Goal: Task Accomplishment & Management: Manage account settings

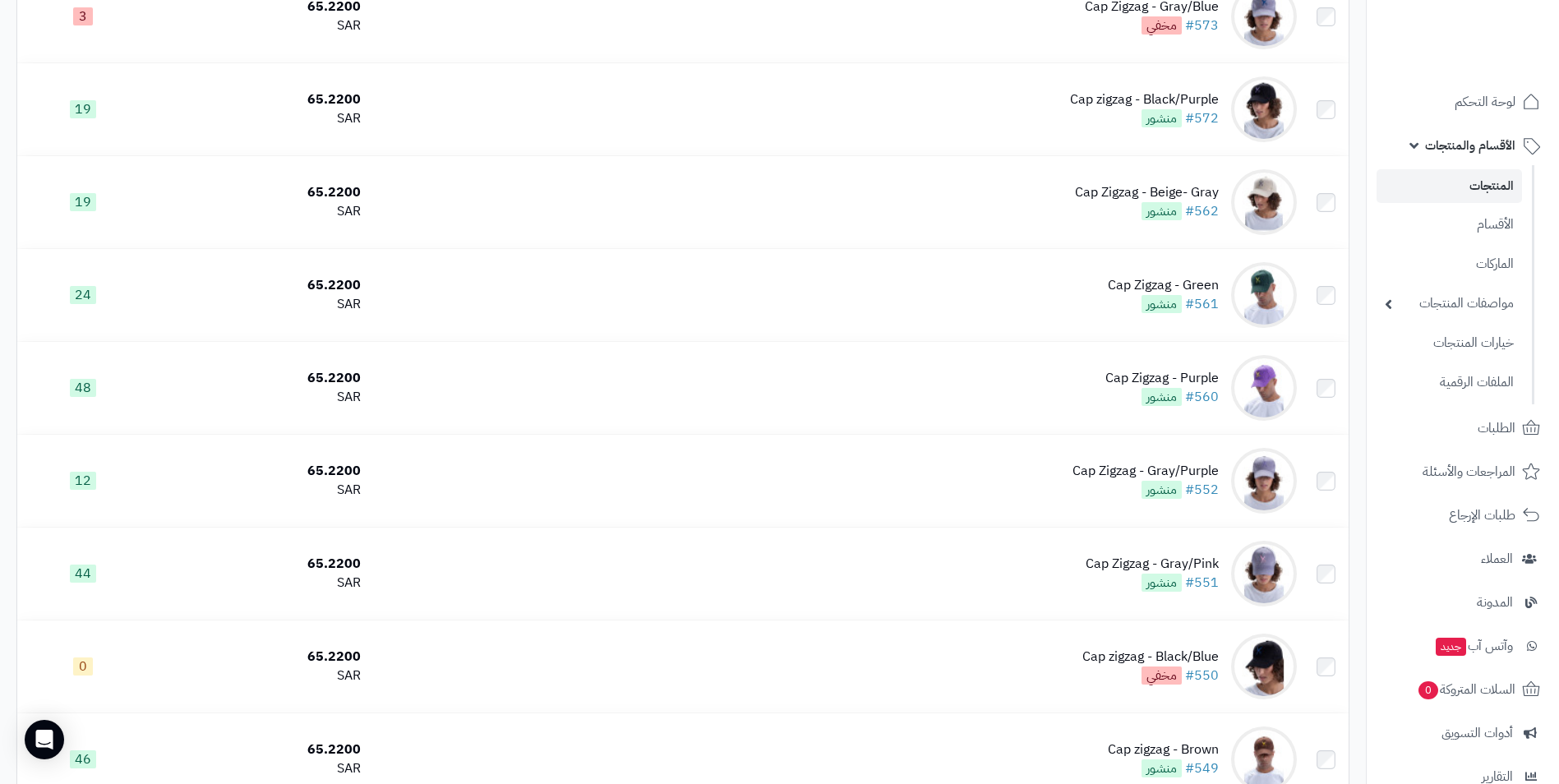
scroll to position [247, 0]
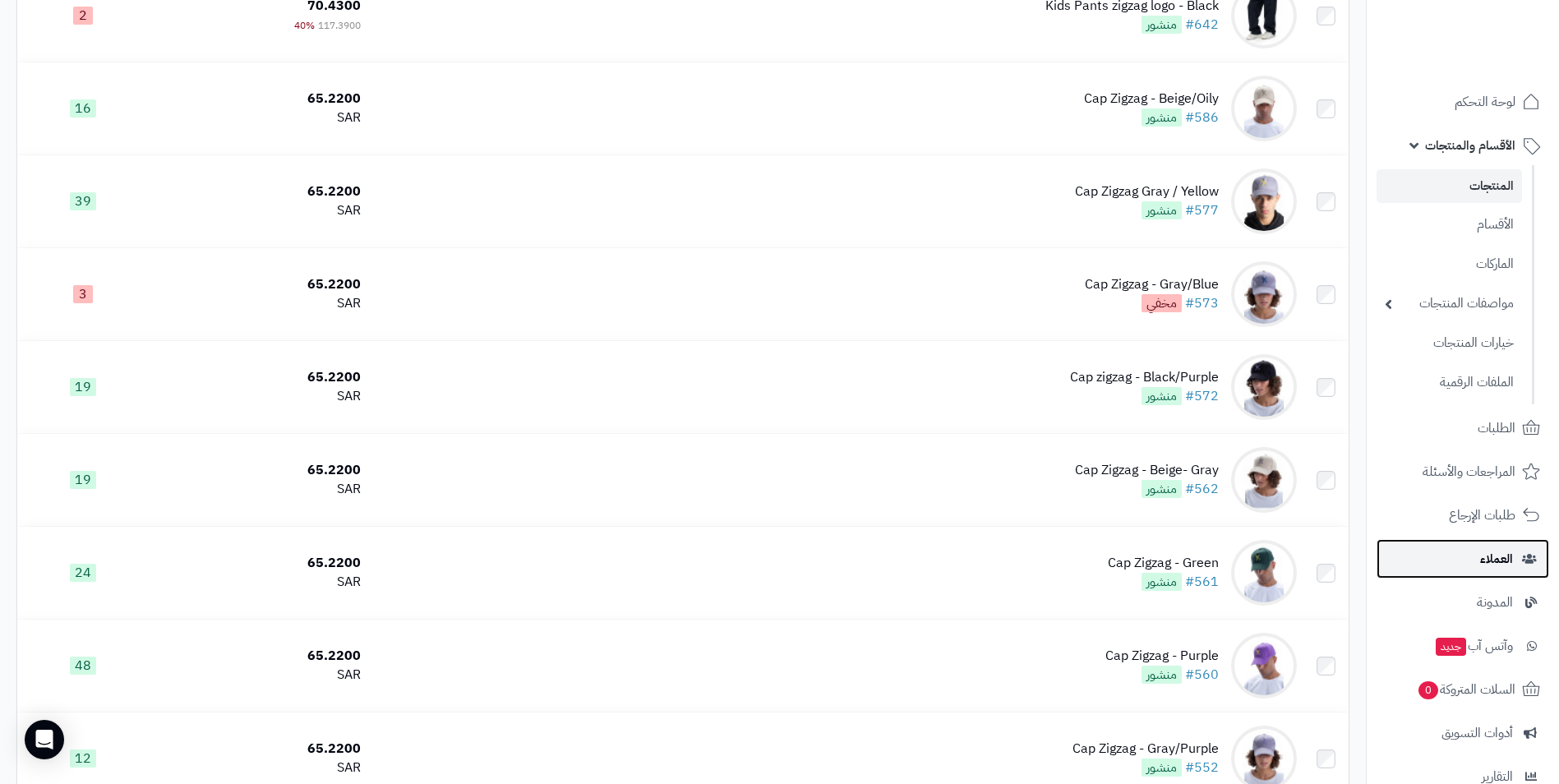
click at [1493, 570] on link "العملاء" at bounding box center [1463, 558] width 173 height 39
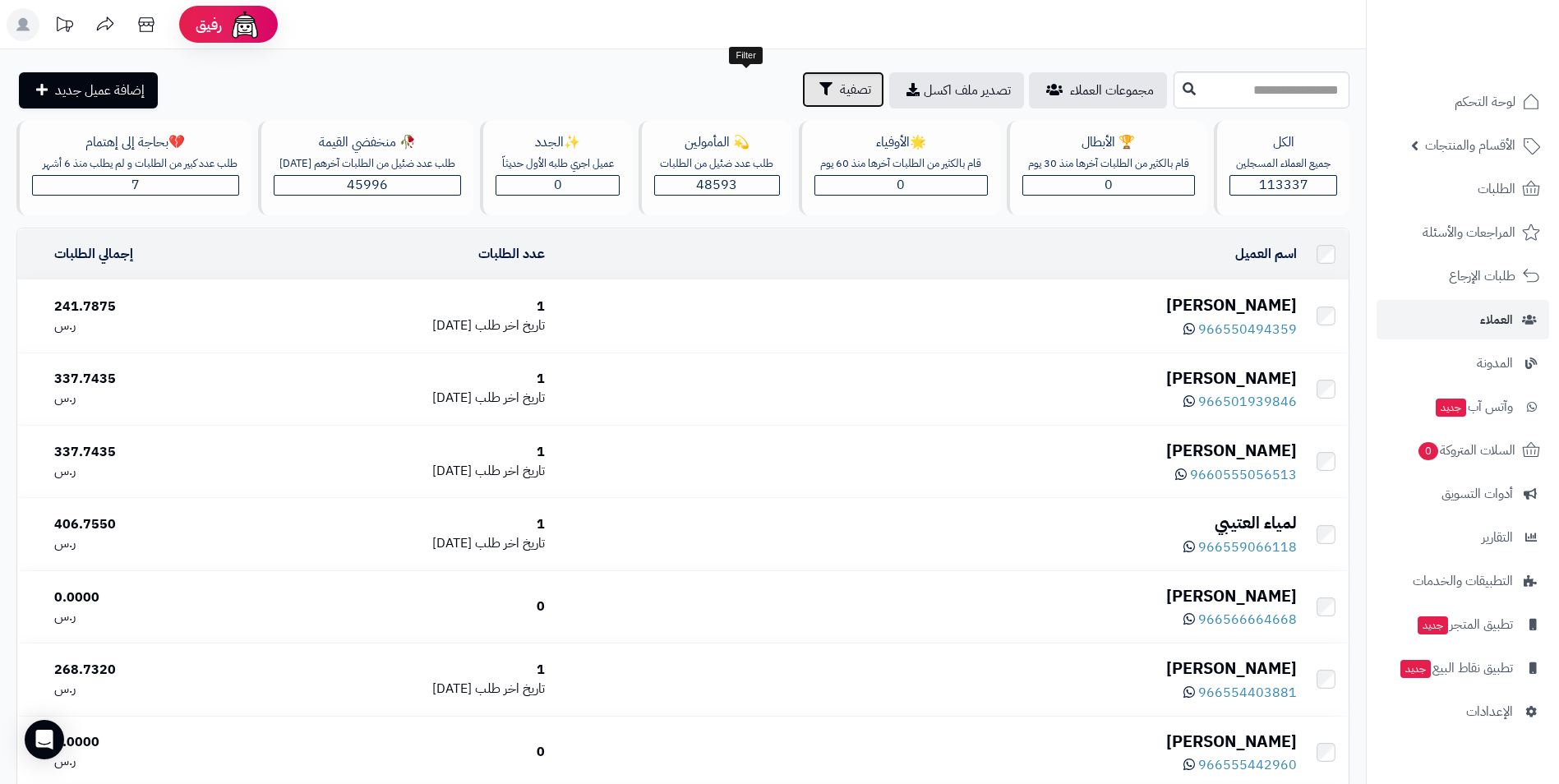
click at [840, 95] on span "تصفية" at bounding box center [856, 90] width 32 height 20
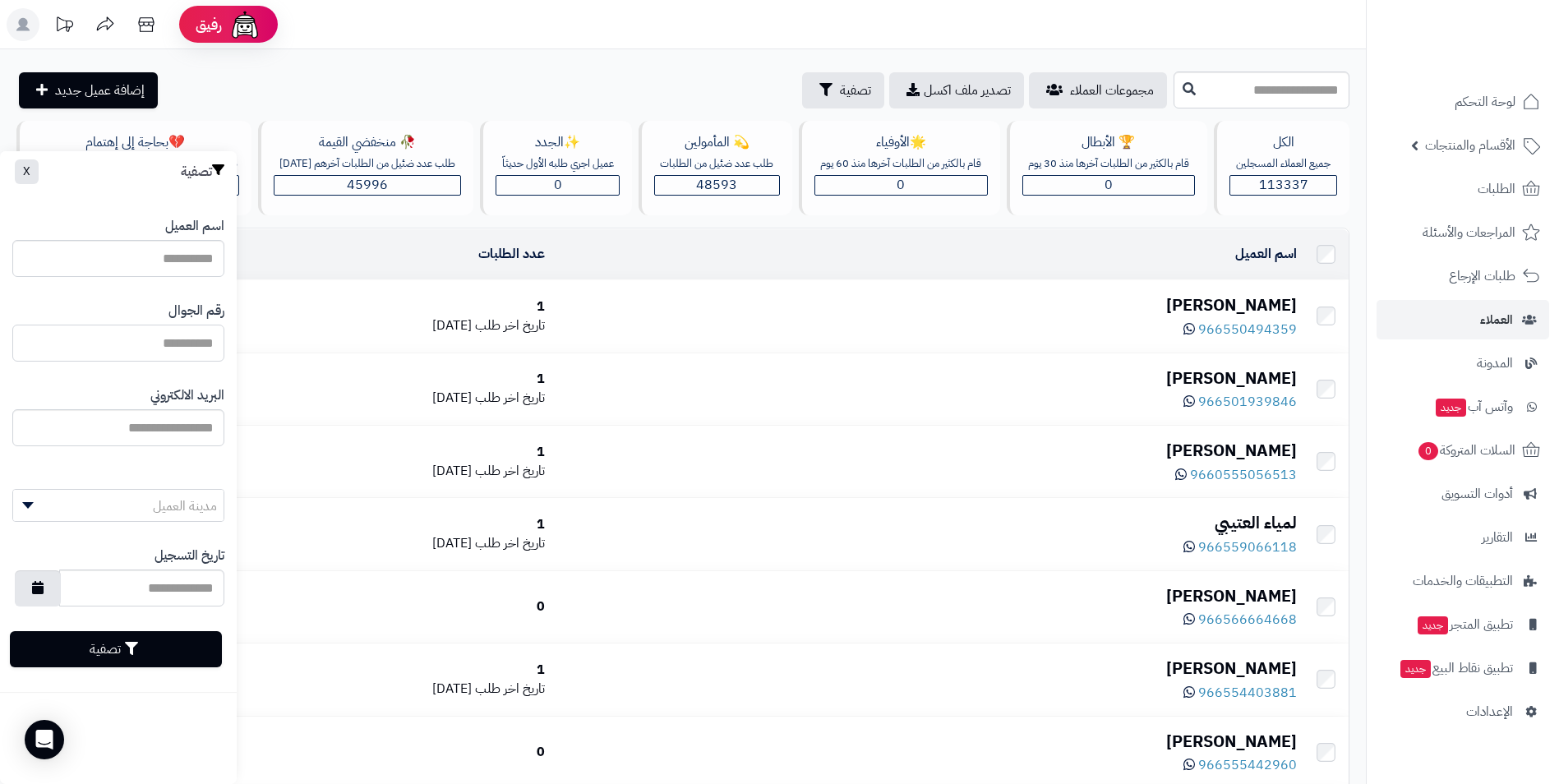
click at [180, 344] on input "اسم العميل" at bounding box center [118, 343] width 212 height 37
type input "*********"
click at [125, 656] on button "تصفية" at bounding box center [116, 649] width 212 height 37
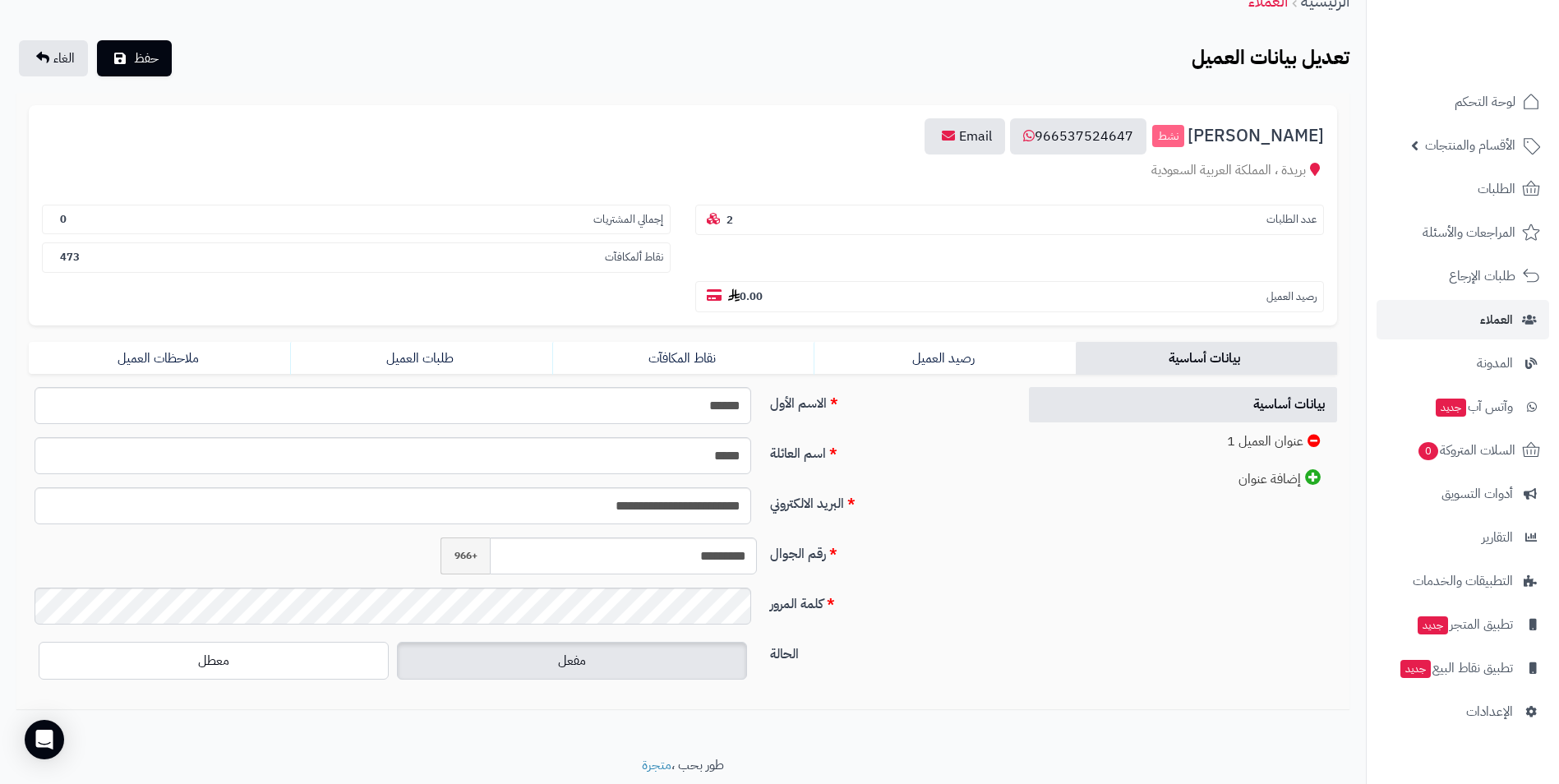
scroll to position [135, 0]
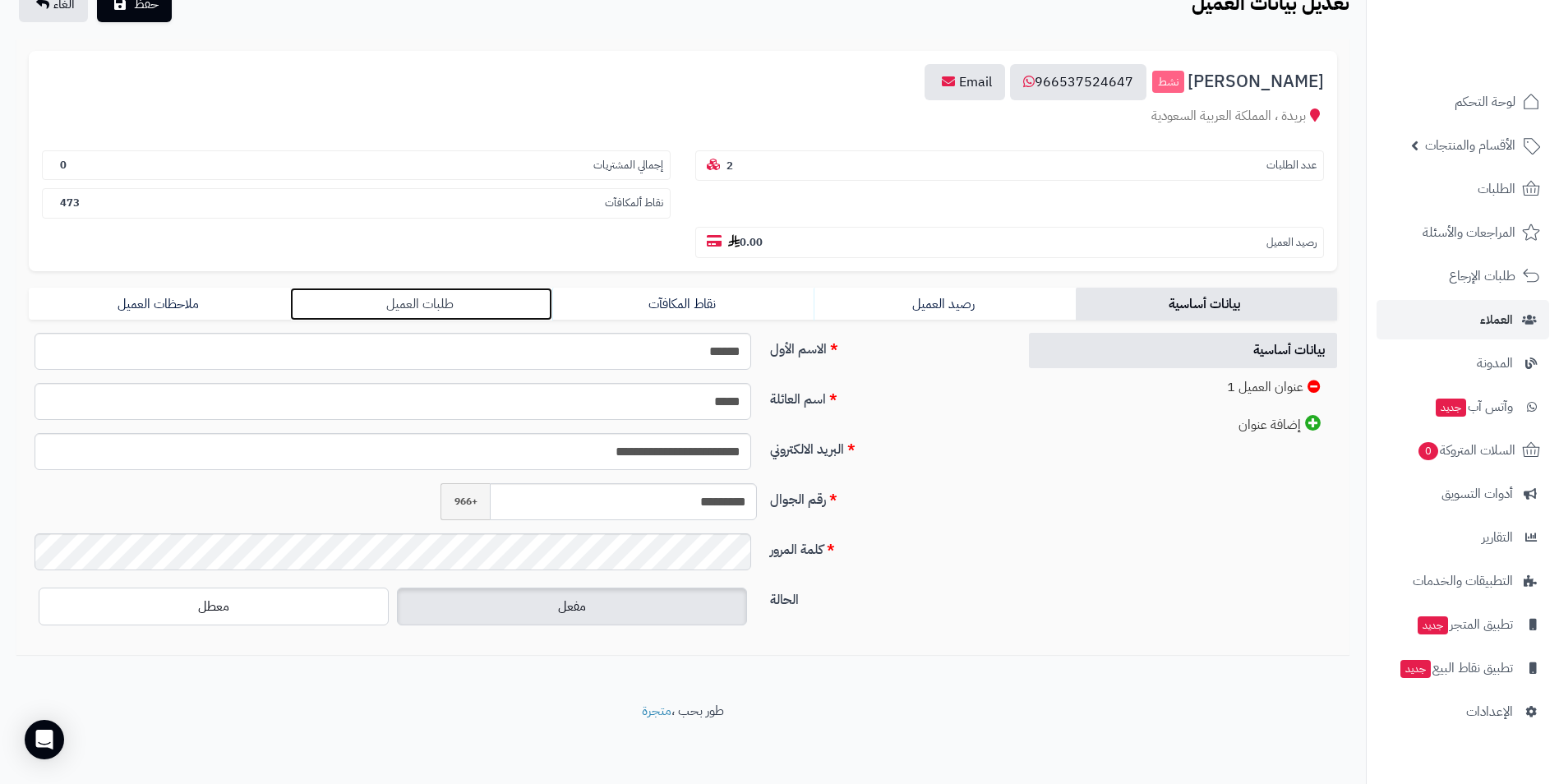
click at [418, 309] on link "طلبات العميل" at bounding box center [420, 304] width 262 height 33
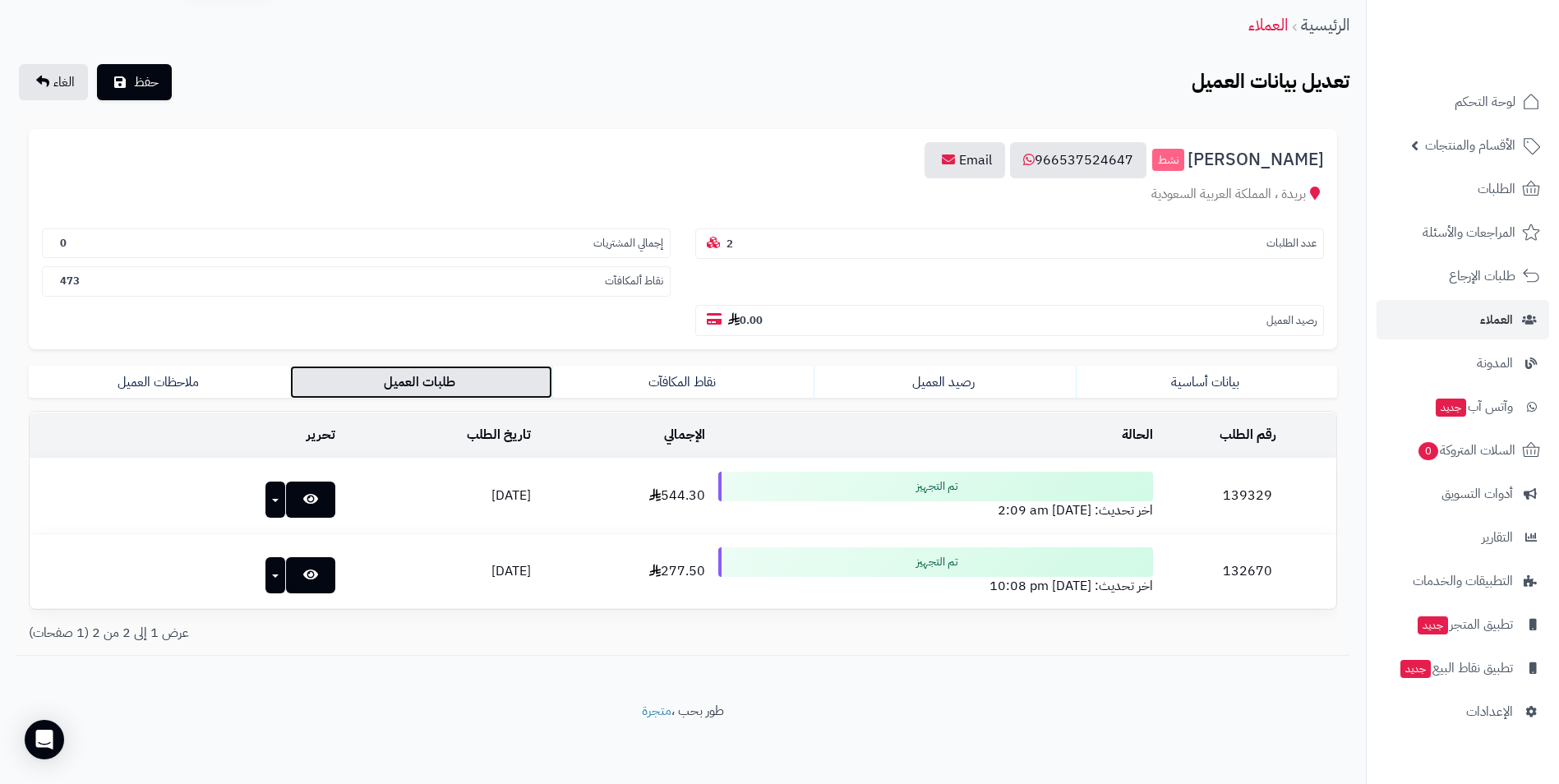
scroll to position [56, 0]
click at [303, 496] on icon at bounding box center [311, 498] width 15 height 13
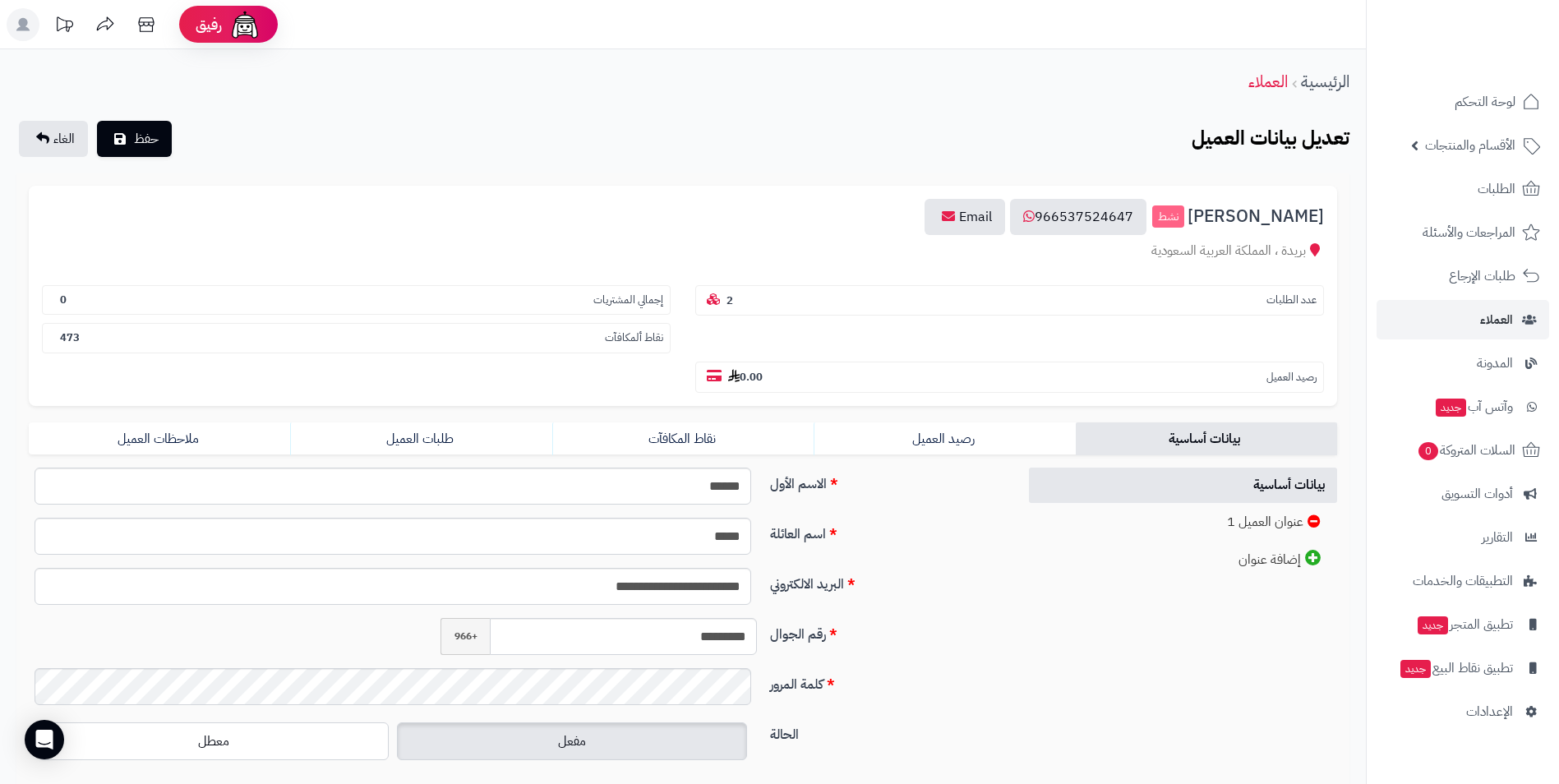
scroll to position [56, 0]
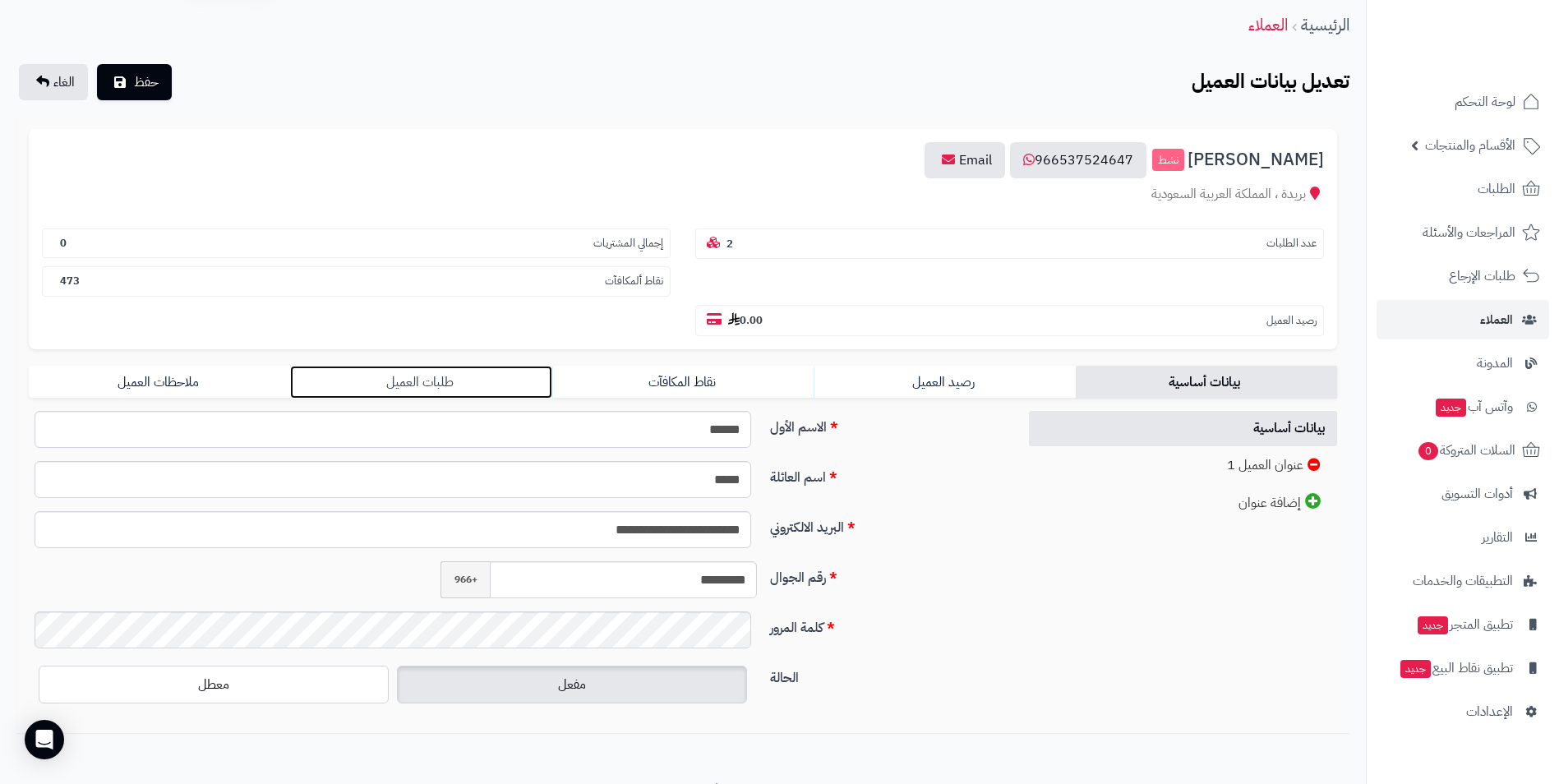
click at [414, 373] on link "طلبات العميل" at bounding box center [420, 382] width 262 height 33
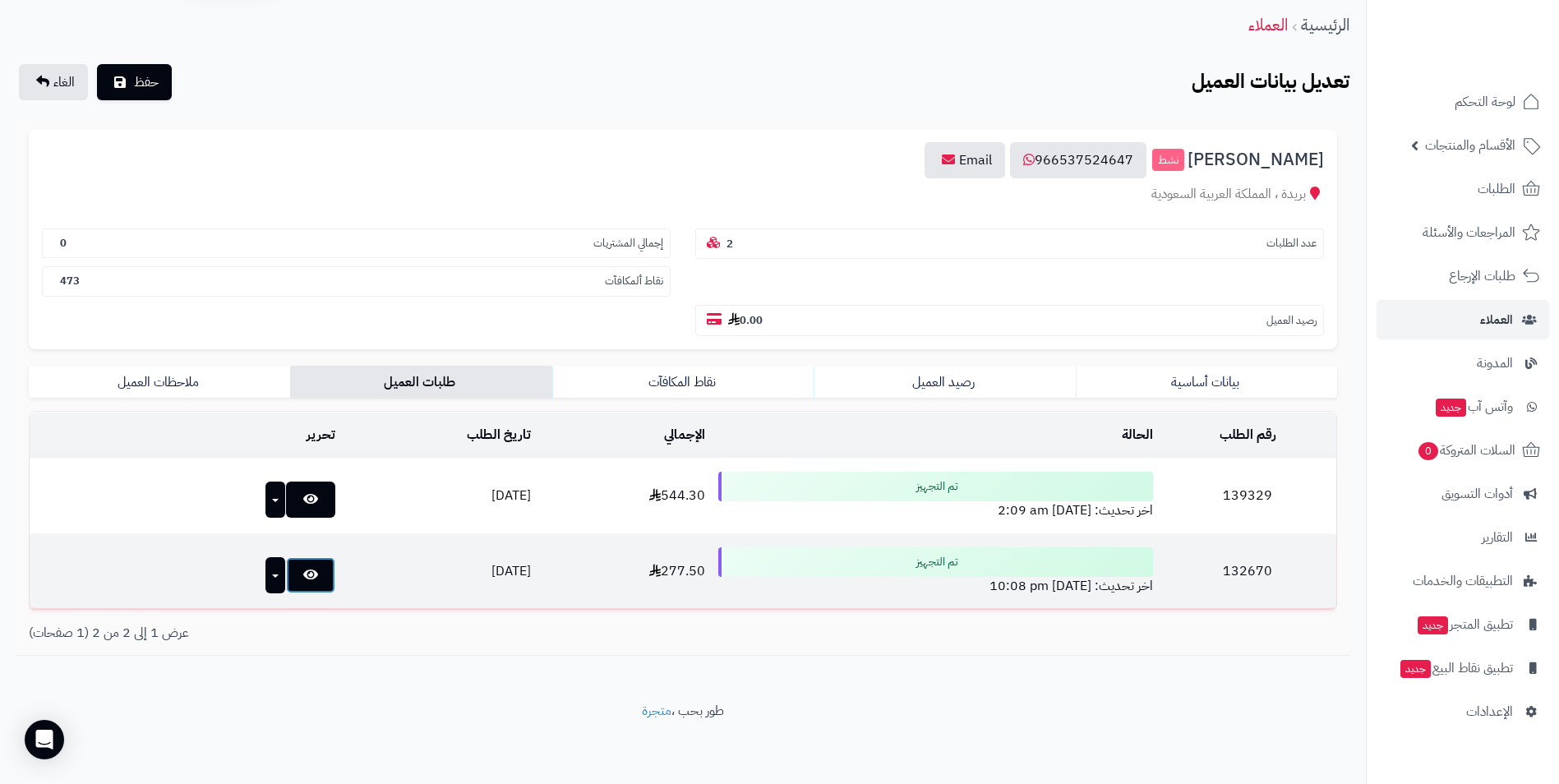
click at [294, 566] on link at bounding box center [310, 576] width 49 height 37
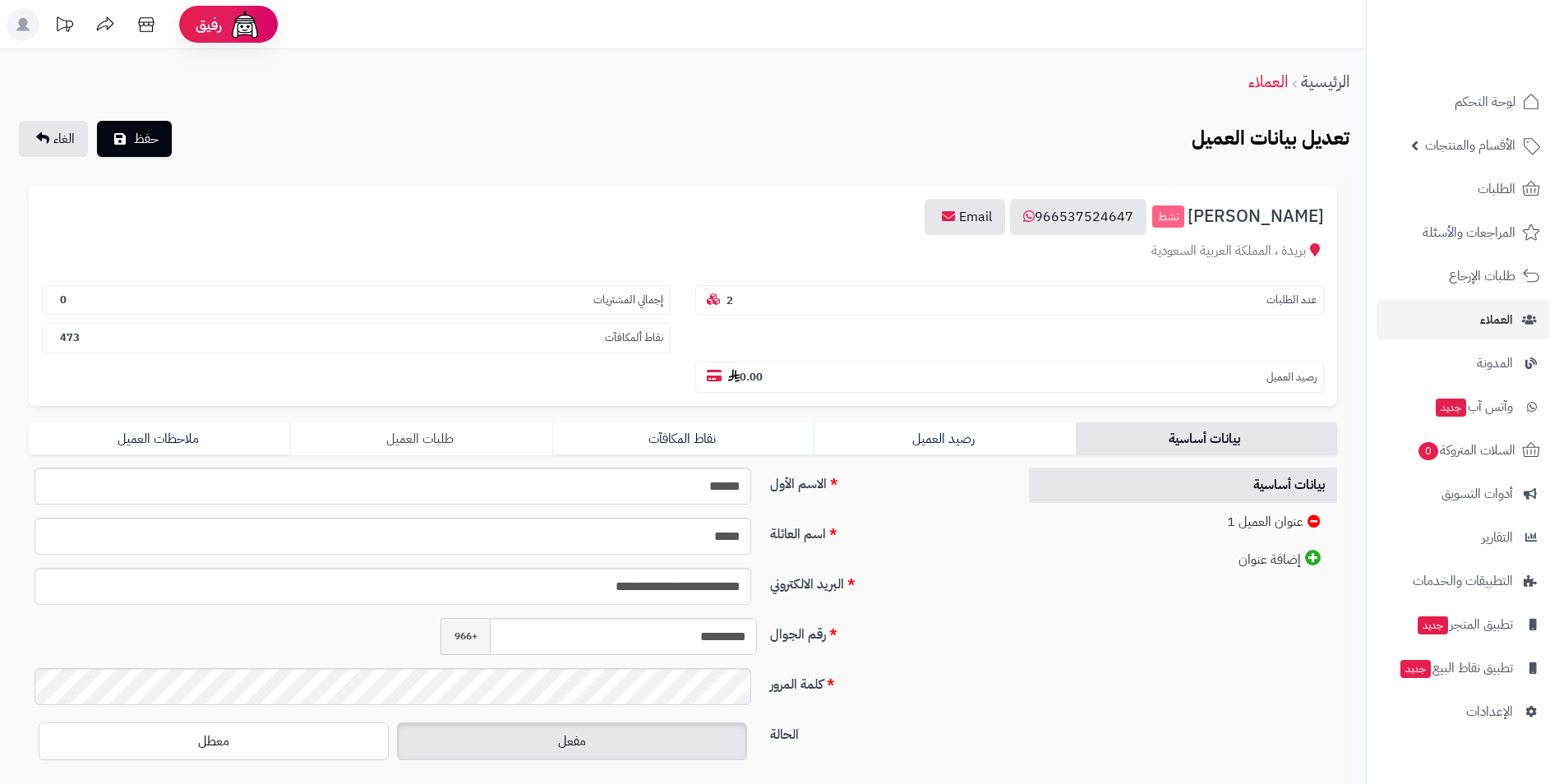
scroll to position [56, 0]
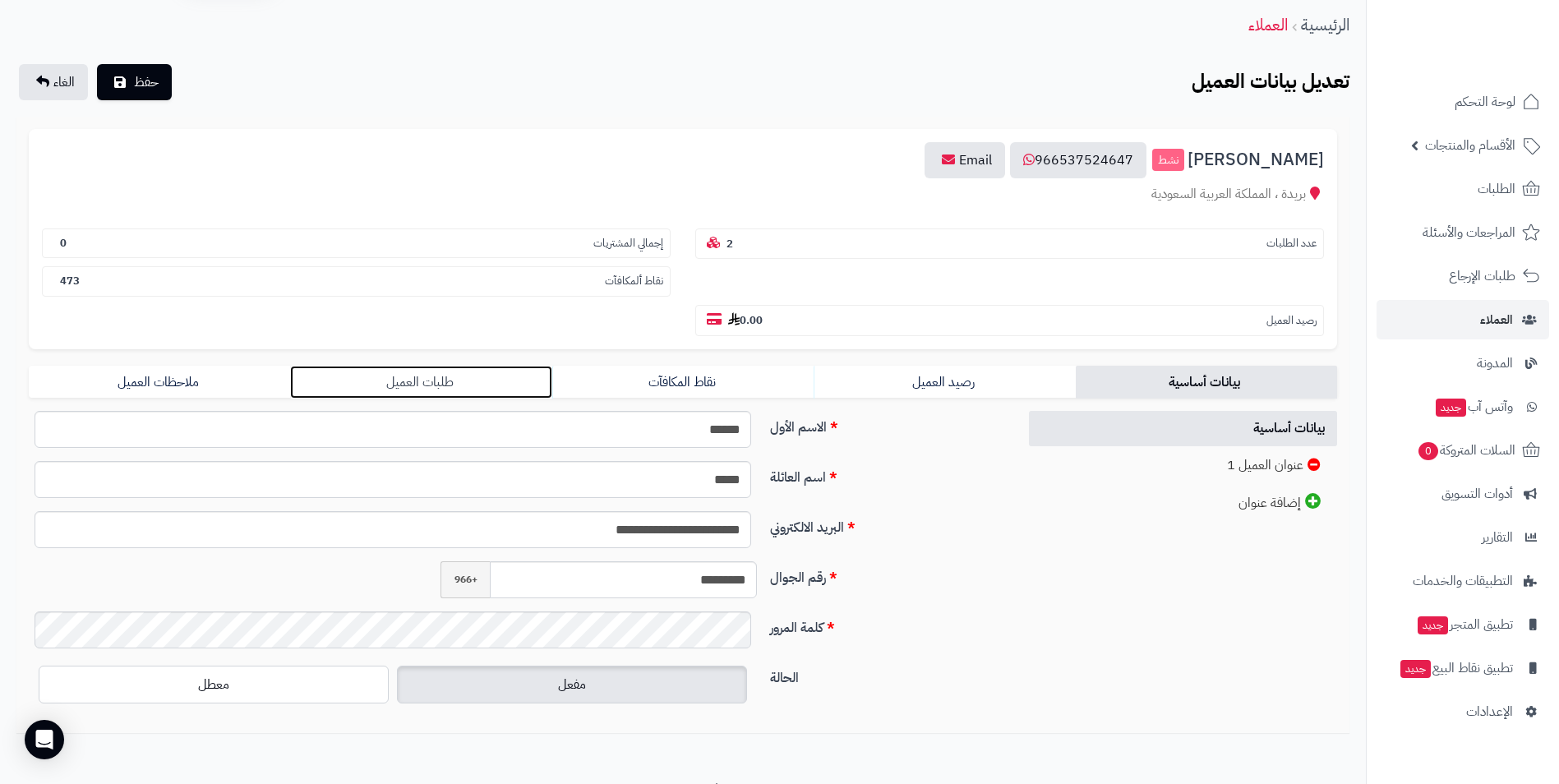
click at [405, 376] on link "طلبات العميل" at bounding box center [420, 382] width 262 height 33
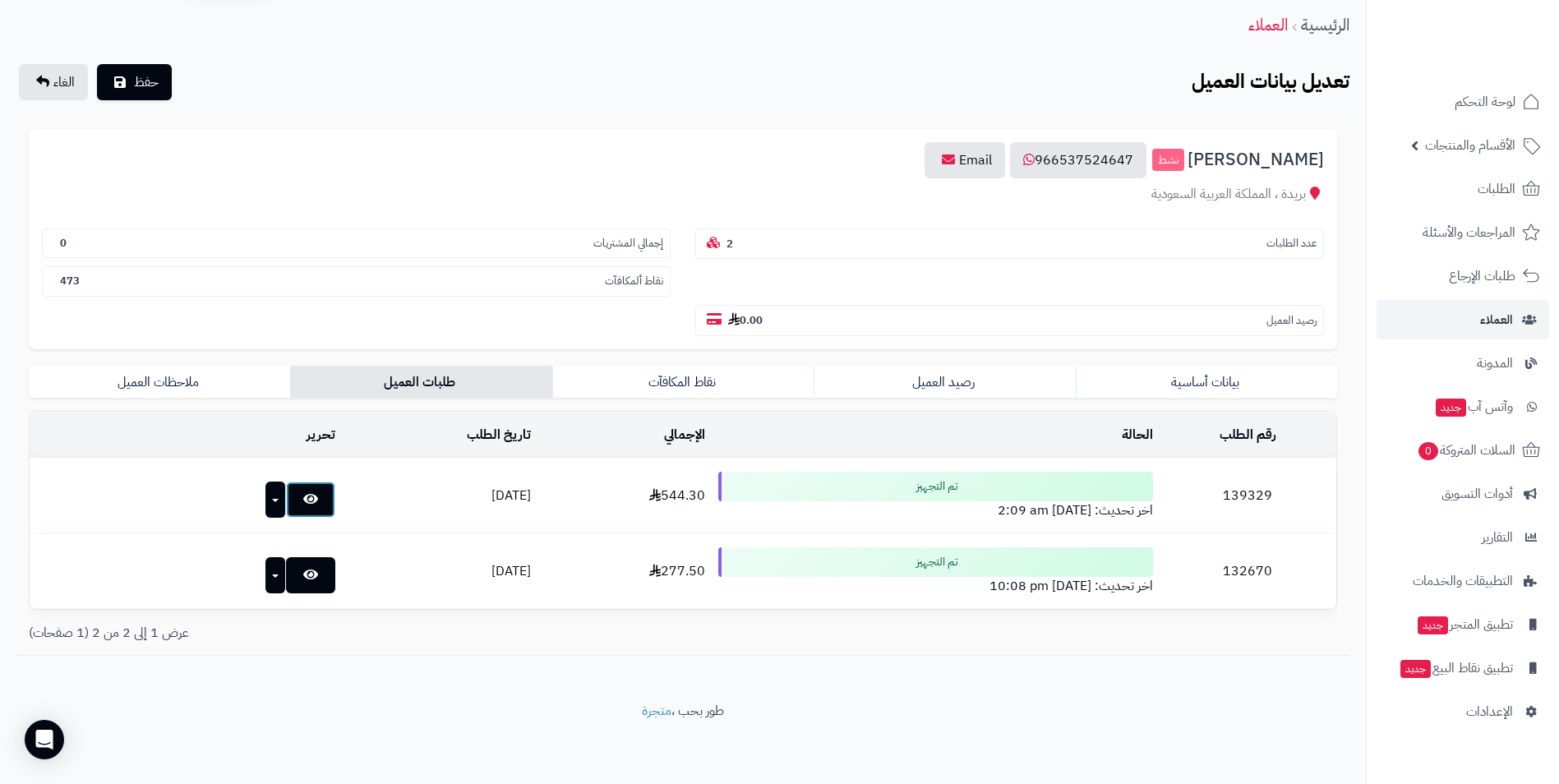
click at [286, 490] on link at bounding box center [310, 500] width 49 height 37
